Goal: Information Seeking & Learning: Learn about a topic

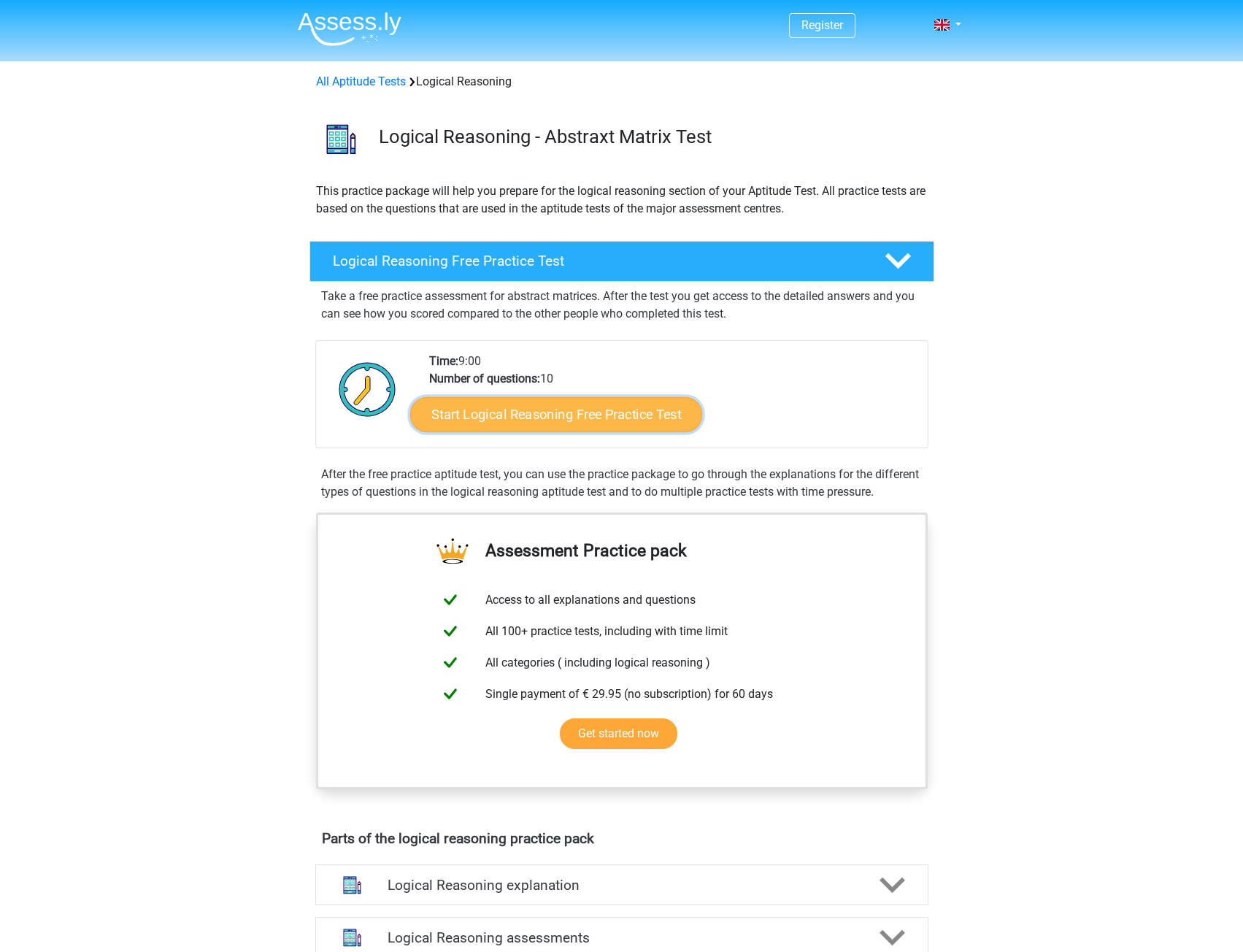
click at [513, 415] on link "Start Logical Reasoning Free Practice Test" at bounding box center [556, 414] width 292 height 35
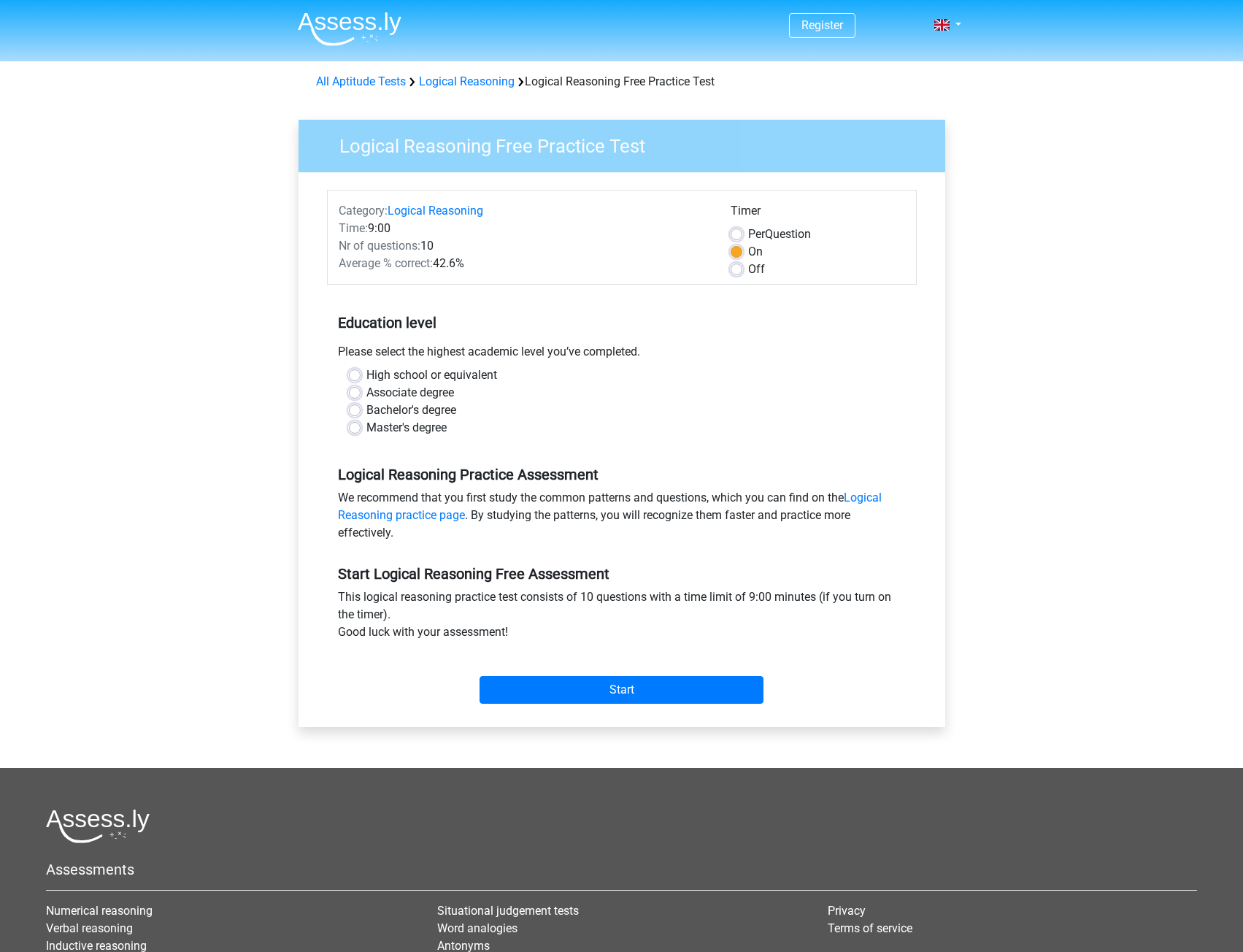
click at [366, 377] on label "High school or equivalent" at bounding box center [431, 375] width 130 height 18
click at [359, 377] on input "High school or equivalent" at bounding box center [354, 373] width 12 height 15
radio input "true"
click at [616, 698] on input "Start" at bounding box center [622, 690] width 284 height 28
